Goal: Use online tool/utility

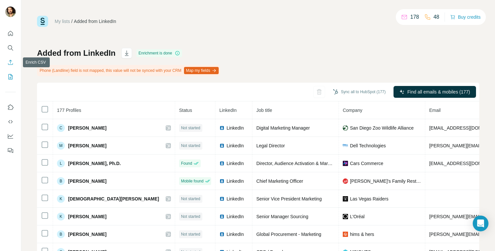
click at [8, 65] on icon "Enrich CSV" at bounding box center [10, 62] width 7 height 7
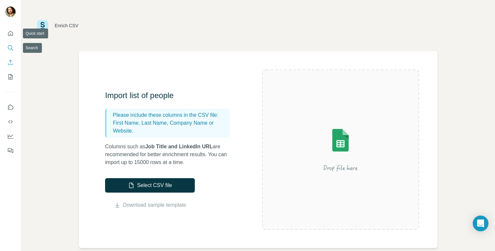
click at [8, 48] on icon "Search" at bounding box center [10, 47] width 4 height 4
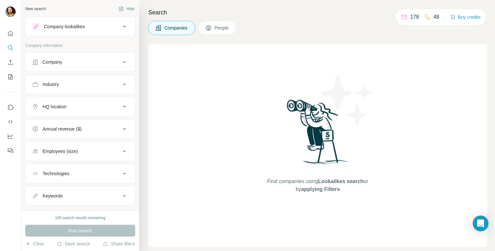
click at [121, 23] on icon at bounding box center [125, 27] width 8 height 8
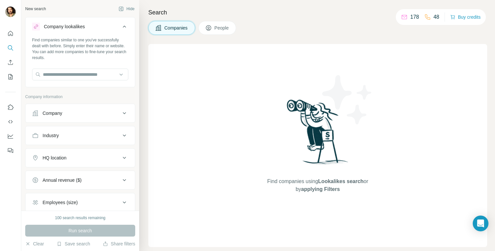
click at [121, 23] on icon at bounding box center [125, 27] width 8 height 8
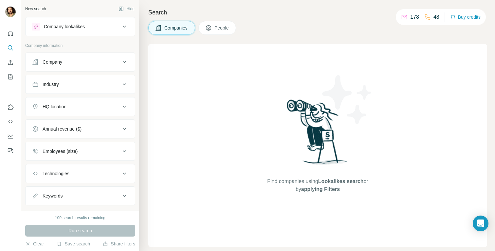
scroll to position [13, 0]
